Goal: Transaction & Acquisition: Purchase product/service

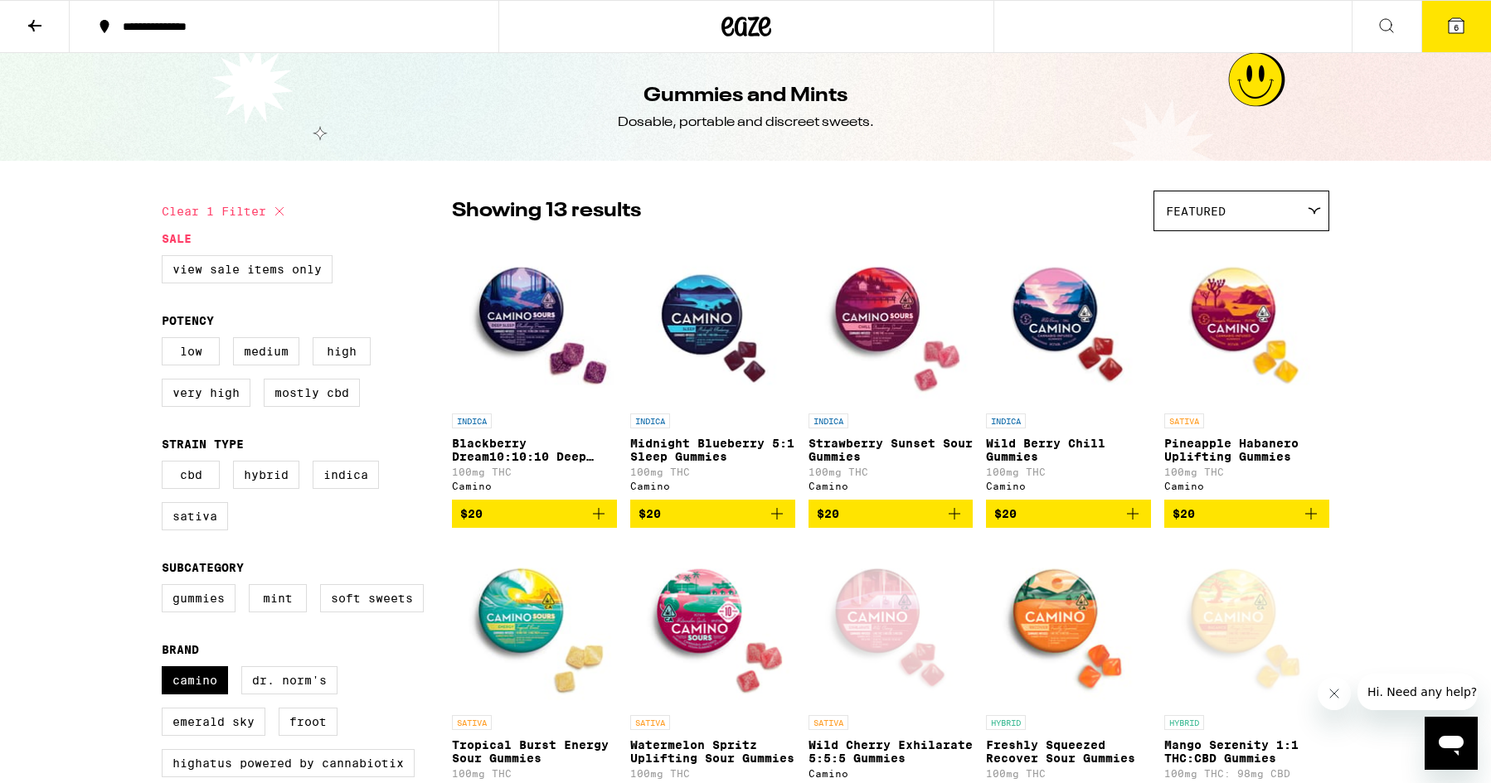
click at [1454, 24] on span "6" at bounding box center [1455, 27] width 5 height 10
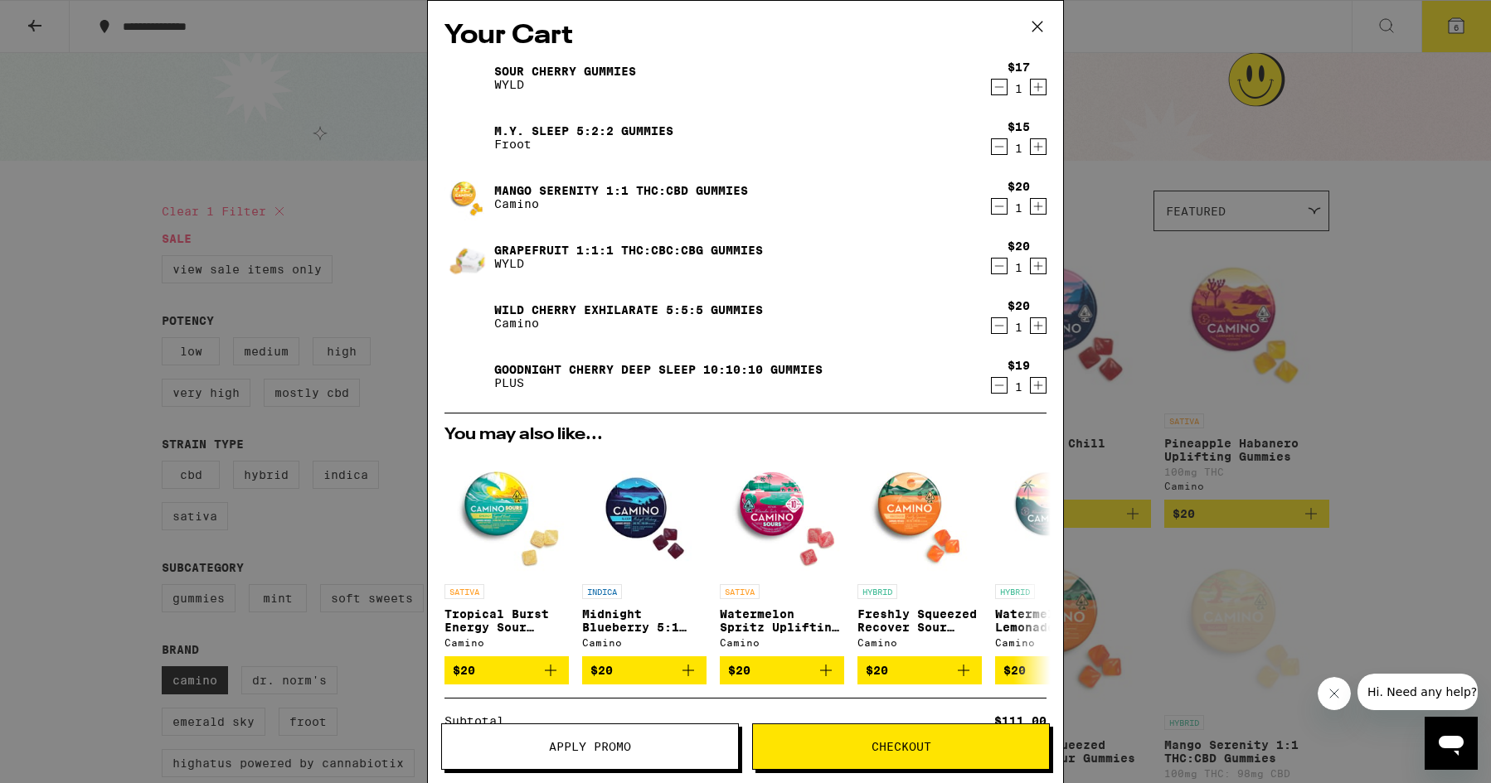
click at [904, 749] on span "Checkout" at bounding box center [901, 747] width 60 height 12
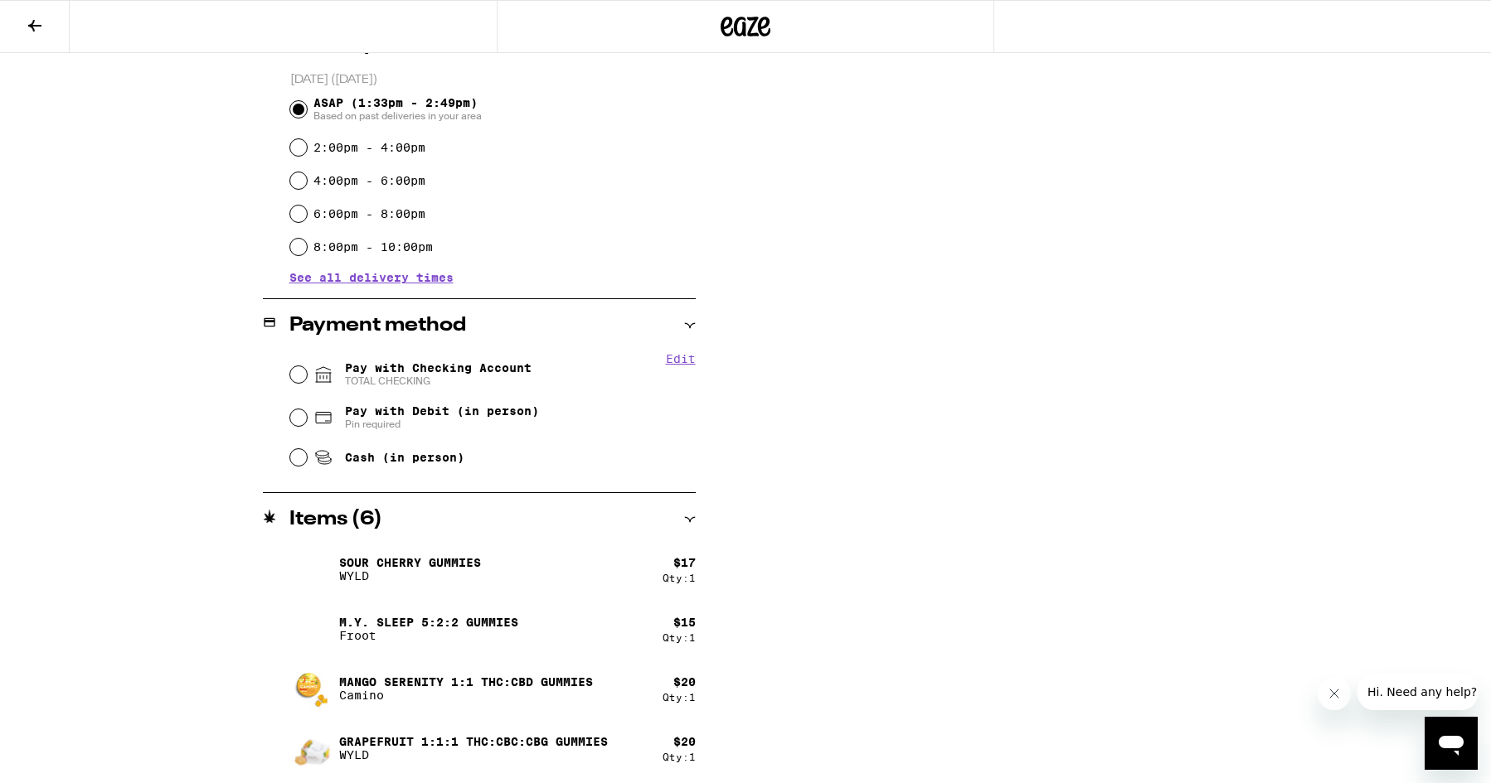
scroll to position [444, 0]
click at [303, 376] on input "Pay with Checking Account TOTAL CHECKING" at bounding box center [298, 374] width 17 height 17
radio input "true"
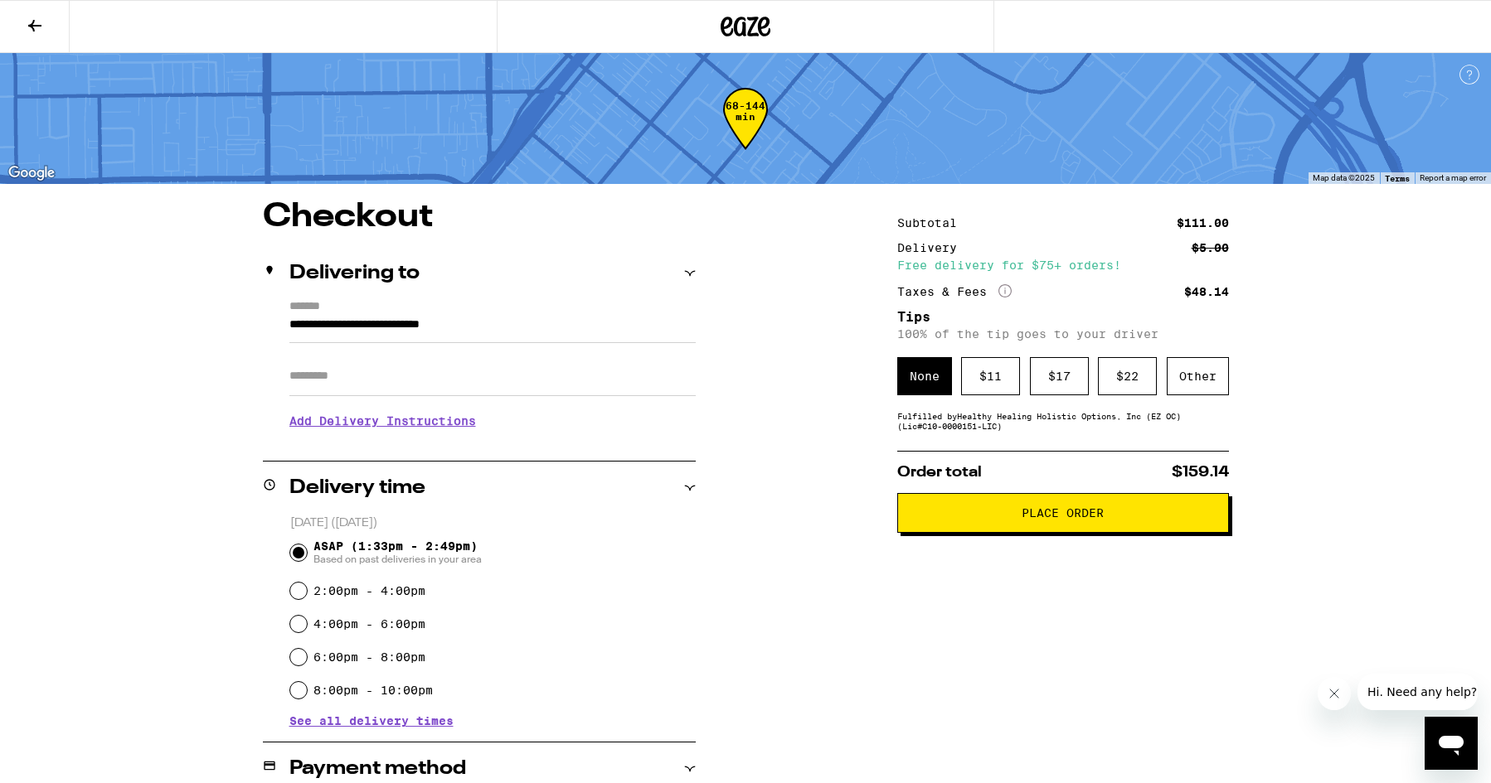
scroll to position [0, 0]
click at [1028, 512] on button "Place Order" at bounding box center [1063, 513] width 332 height 40
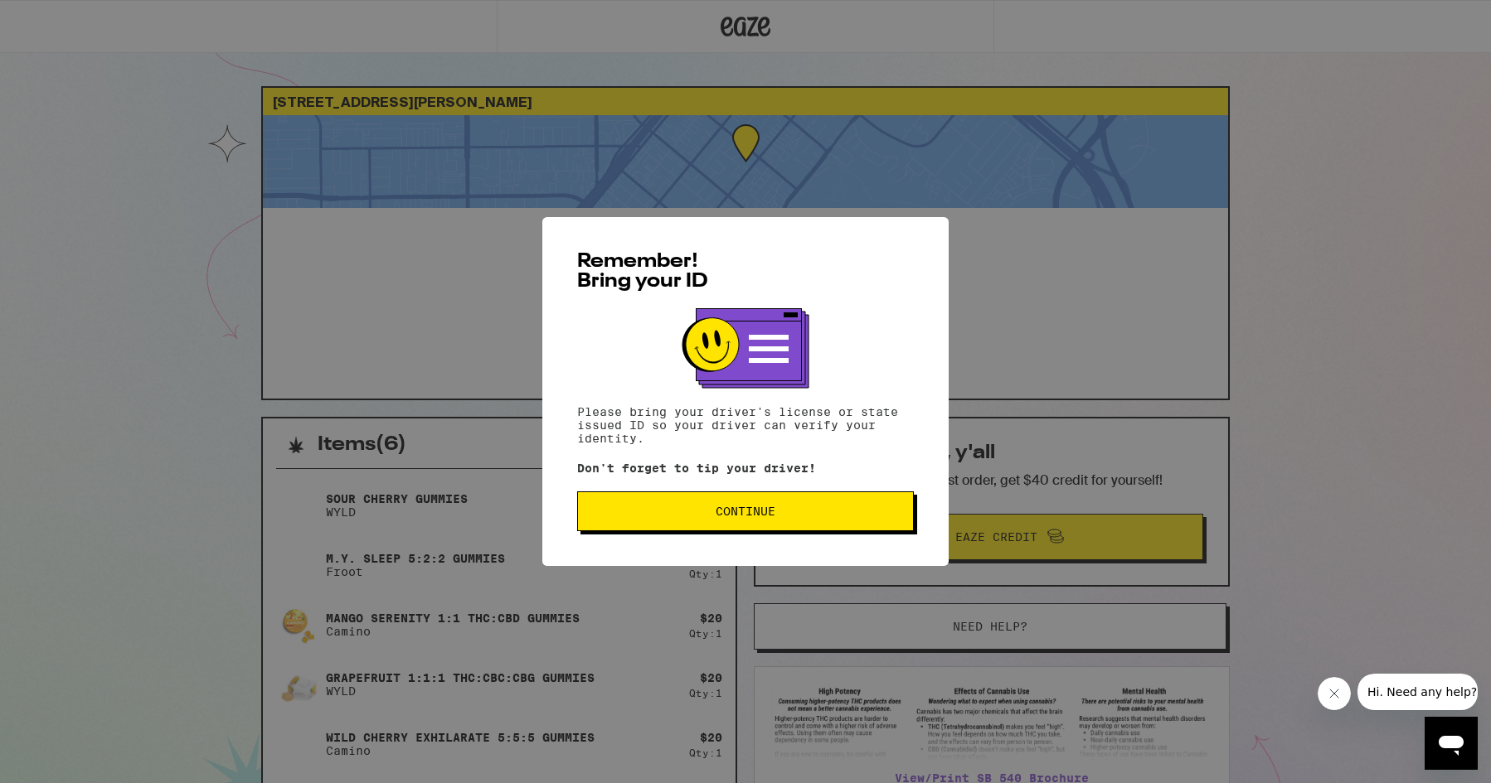
click at [786, 517] on span "Continue" at bounding box center [745, 512] width 308 height 12
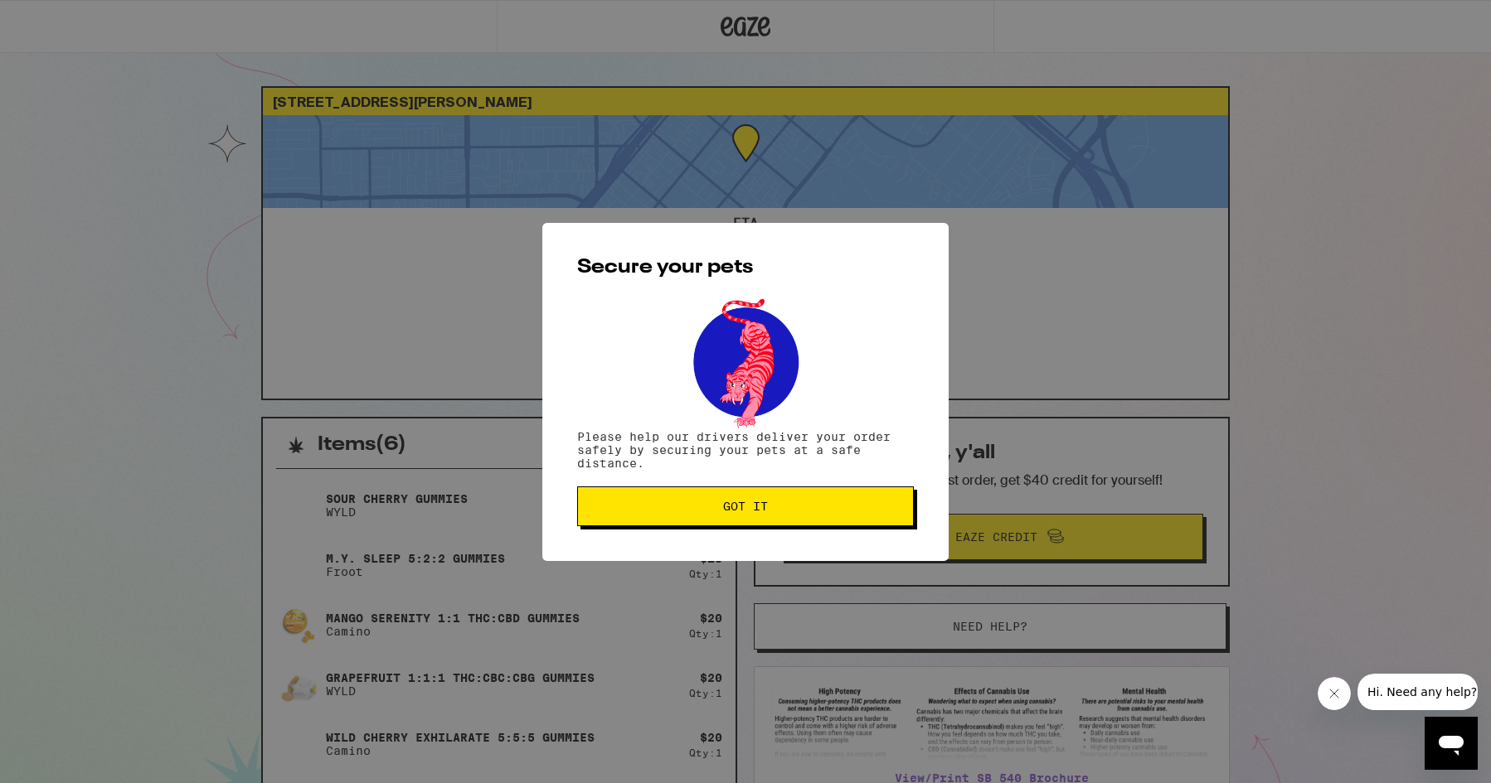
click at [778, 501] on button "Got it" at bounding box center [745, 507] width 337 height 40
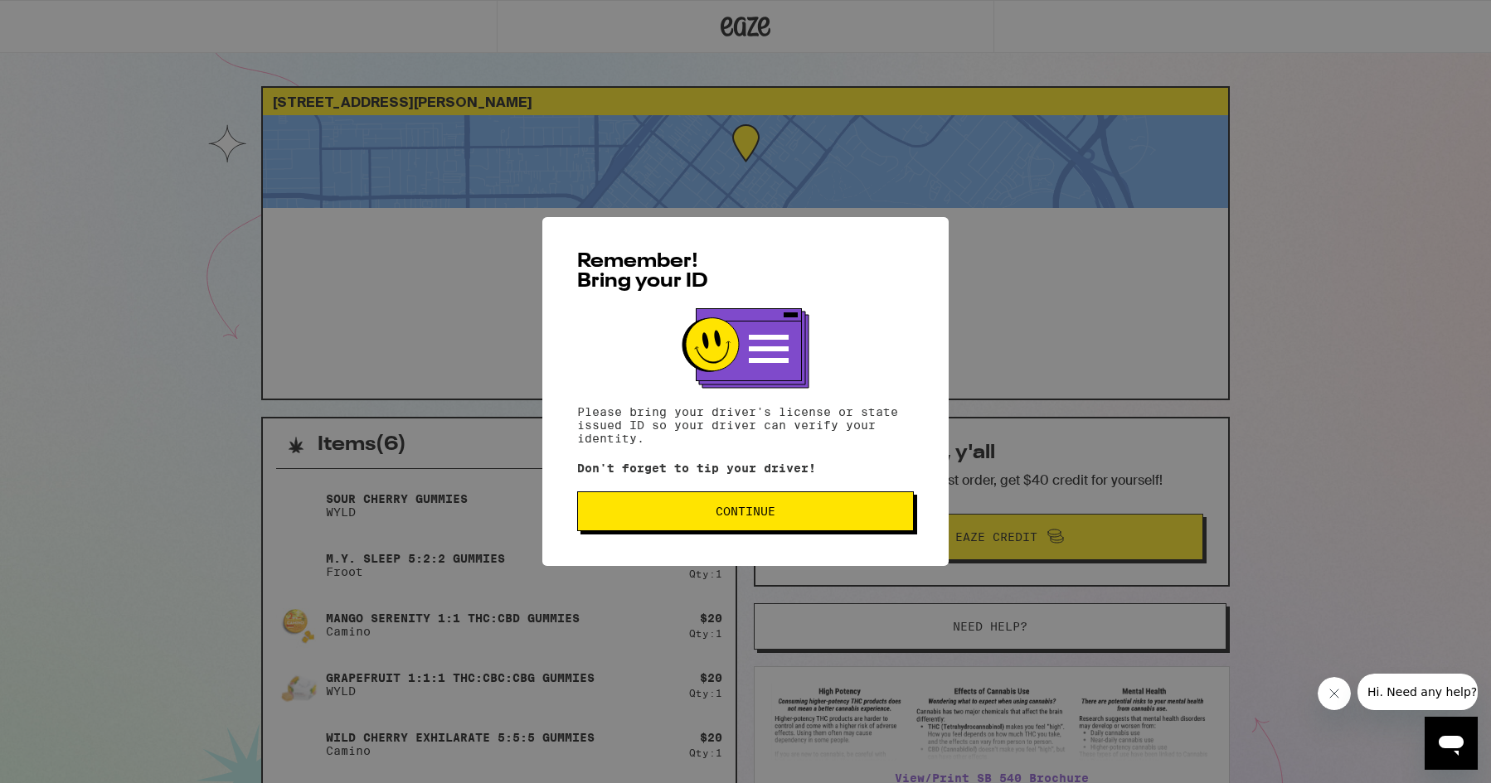
click at [757, 506] on button "Continue" at bounding box center [745, 512] width 337 height 40
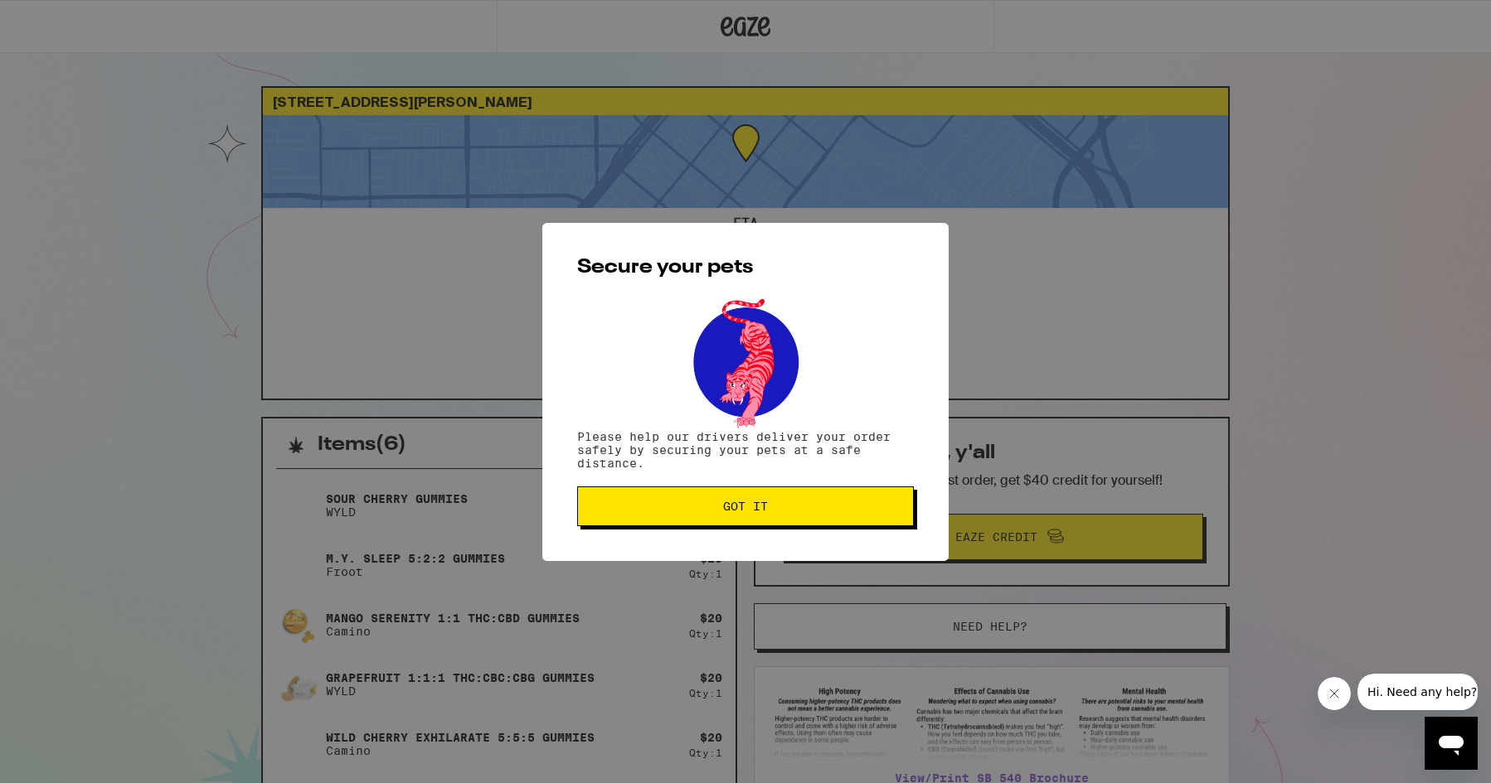
click at [757, 506] on span "Got it" at bounding box center [745, 507] width 45 height 12
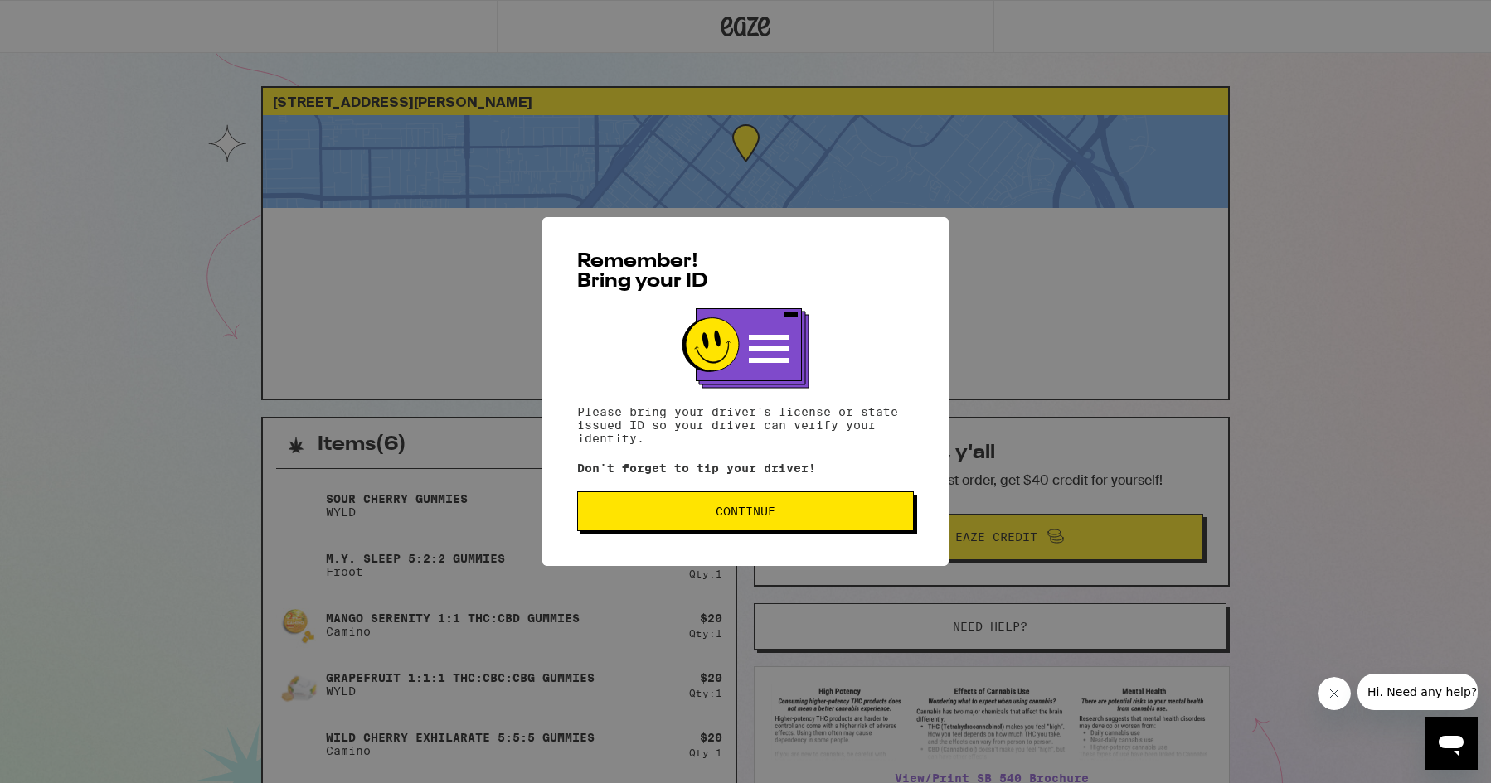
click at [846, 507] on button "Continue" at bounding box center [745, 512] width 337 height 40
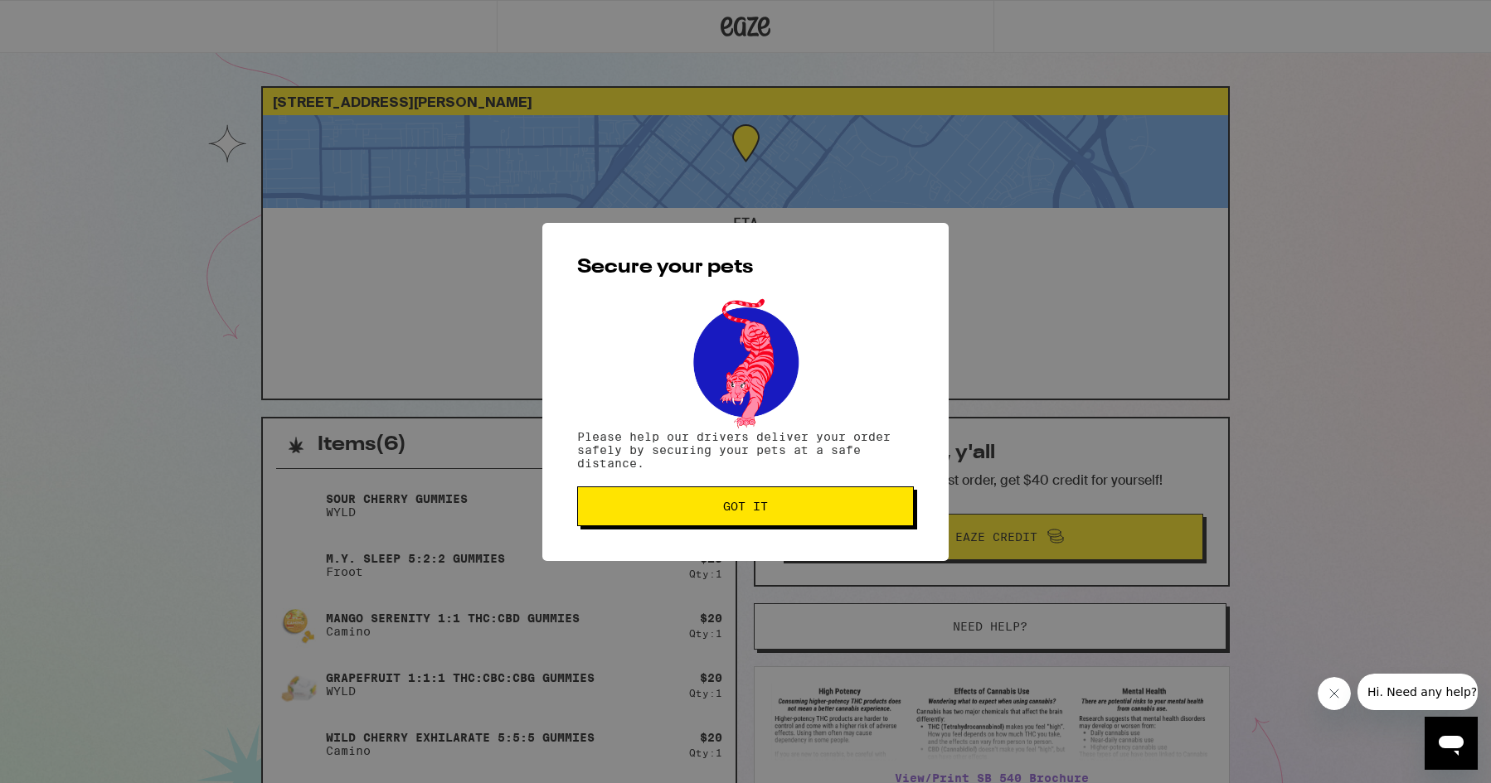
click at [845, 507] on span "Got it" at bounding box center [745, 507] width 308 height 12
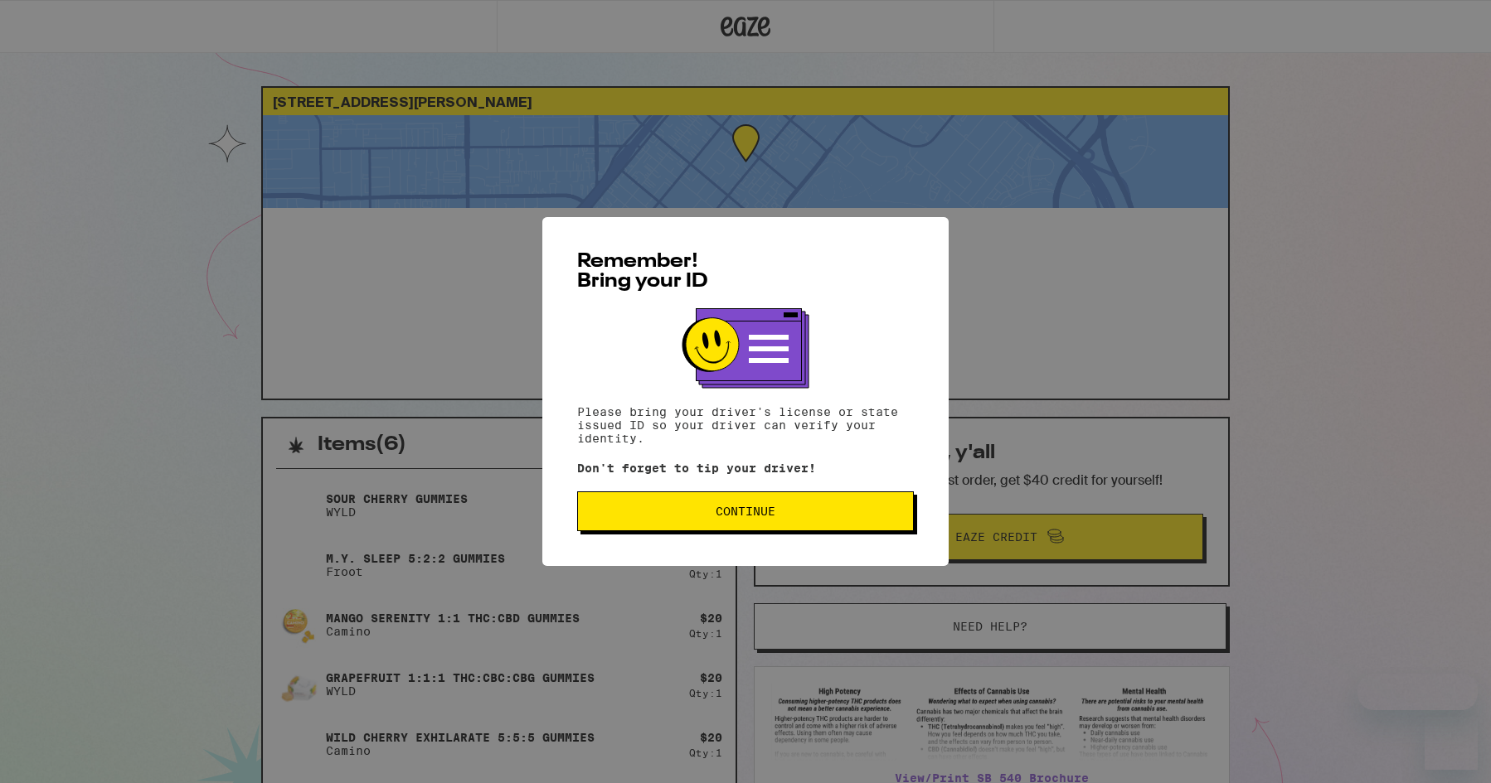
click at [755, 516] on span "Continue" at bounding box center [745, 512] width 60 height 12
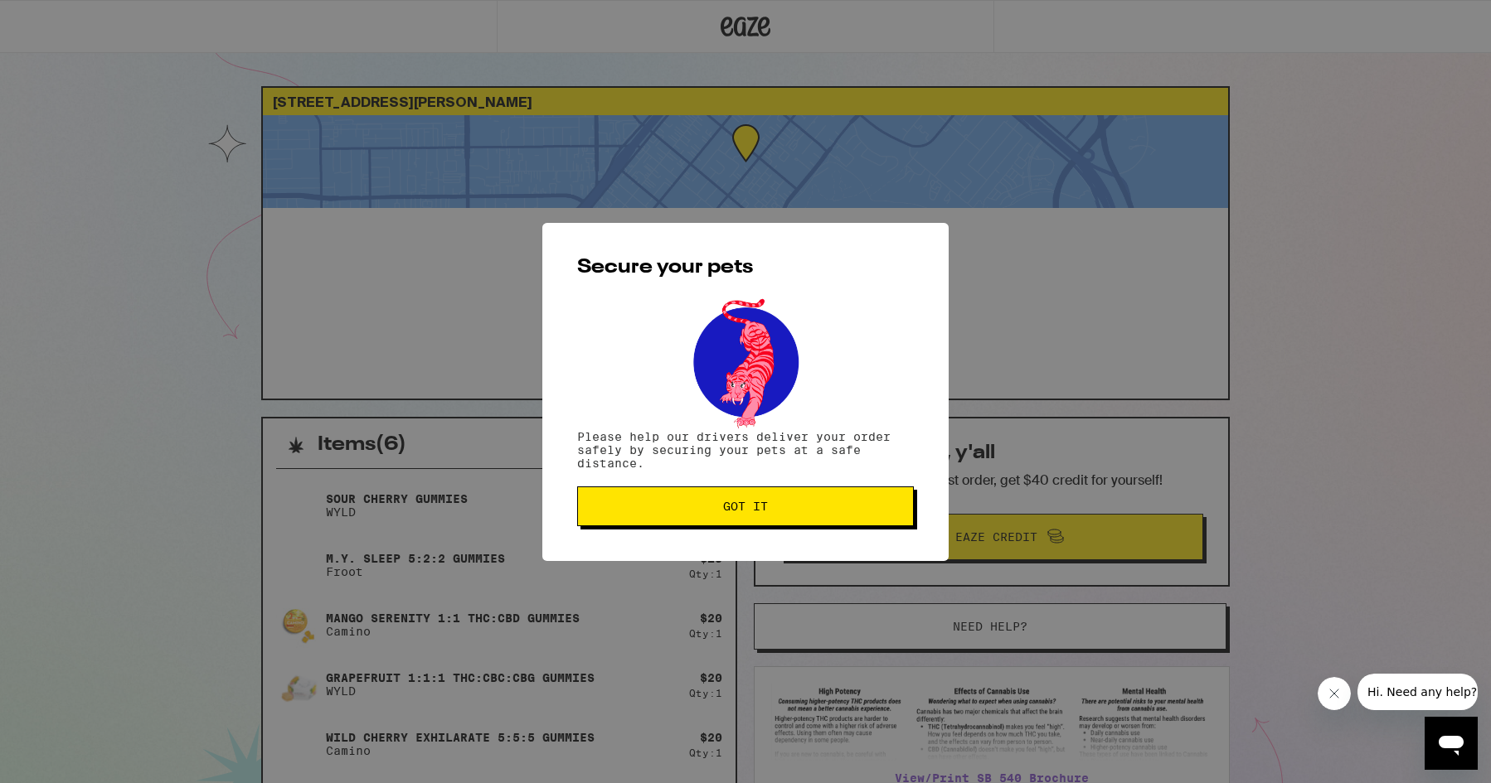
drag, startPoint x: 752, startPoint y: 512, endPoint x: 308, endPoint y: 353, distance: 471.7
click at [749, 511] on span "Got it" at bounding box center [745, 507] width 45 height 12
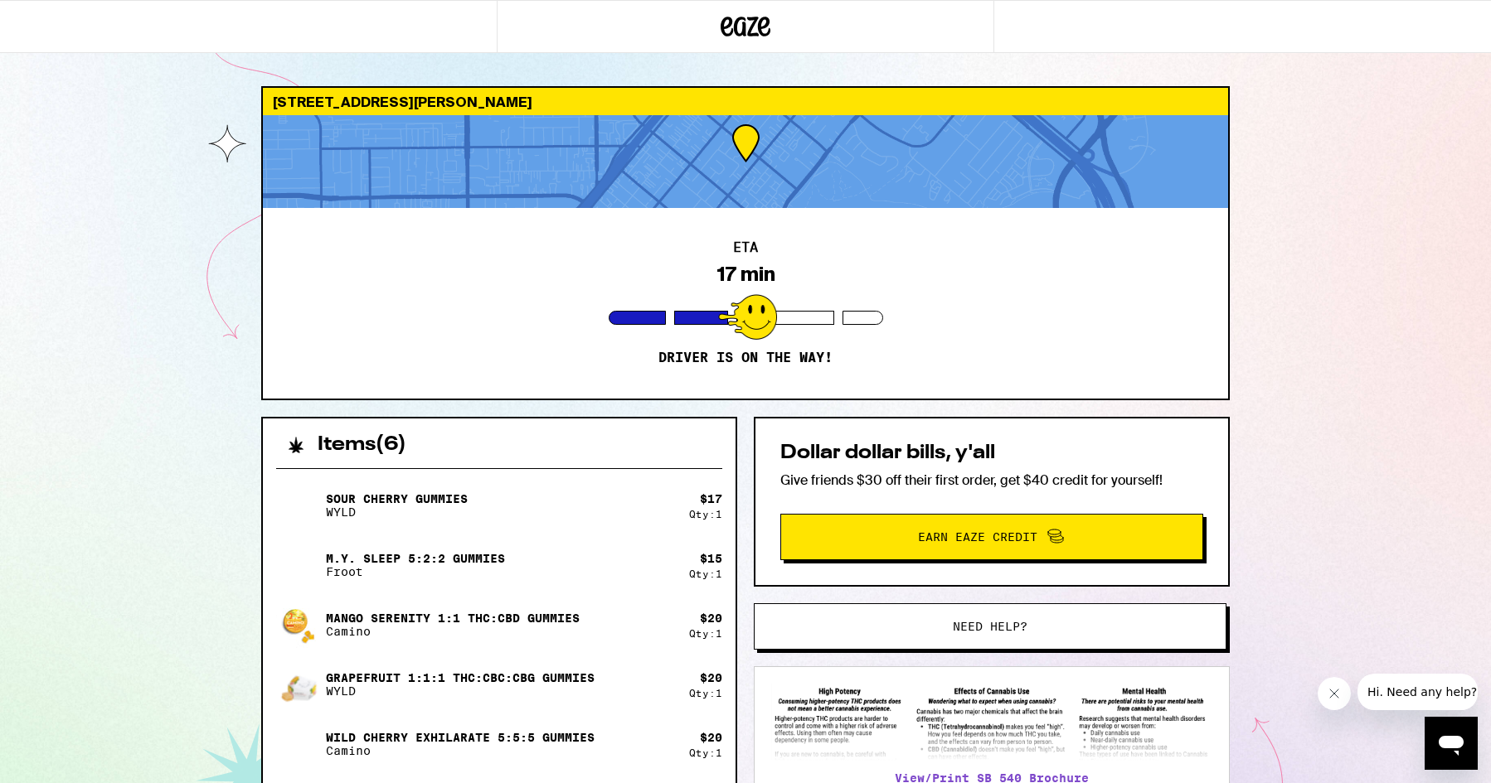
click at [76, 280] on div "2482 [PERSON_NAME][GEOGRAPHIC_DATA] ETA 17 min Driver is on the way! Items ( 6 …" at bounding box center [745, 527] width 1491 height 1054
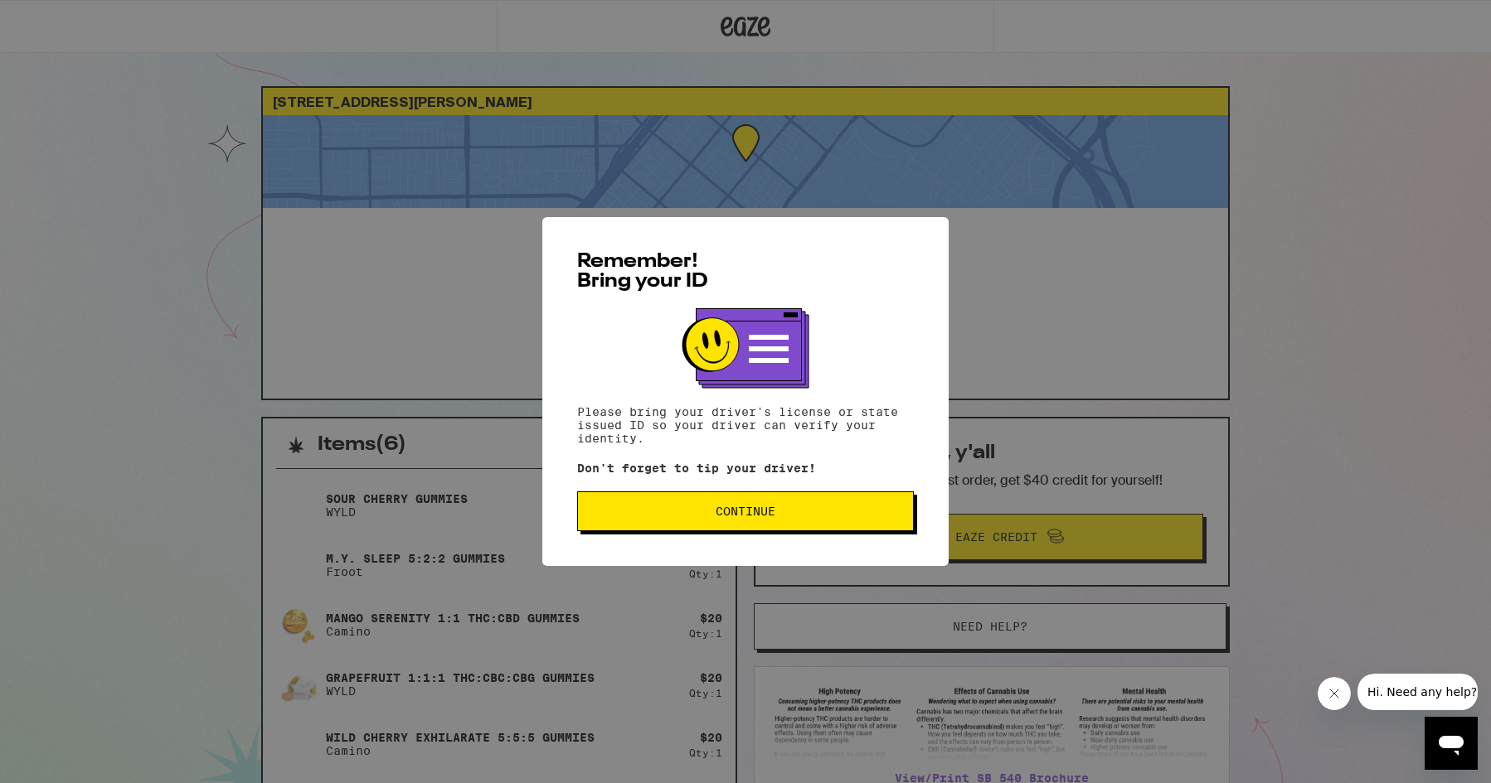
click at [764, 516] on span "Continue" at bounding box center [745, 512] width 60 height 12
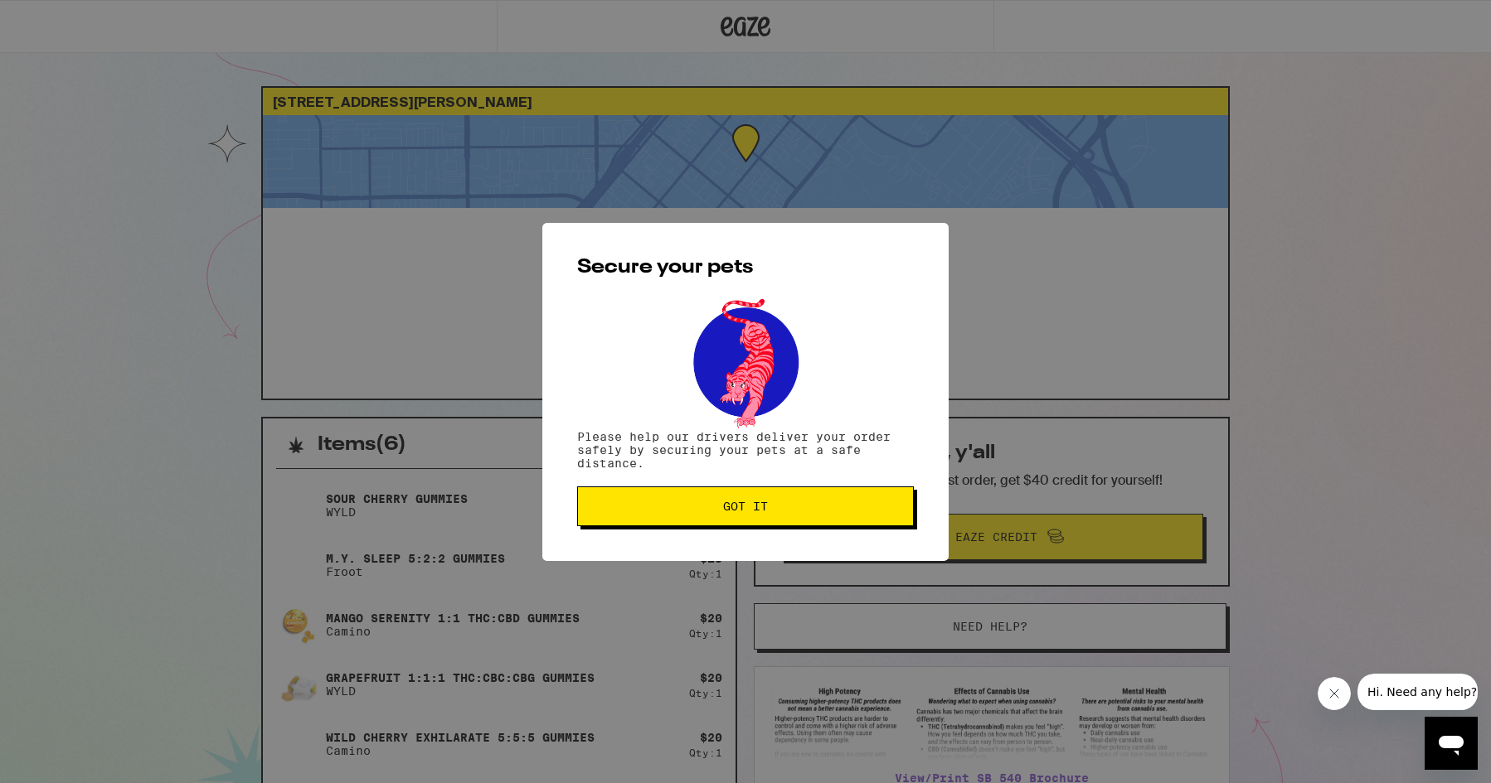
click at [749, 504] on span "Got it" at bounding box center [745, 507] width 45 height 12
